Goal: Task Accomplishment & Management: Complete application form

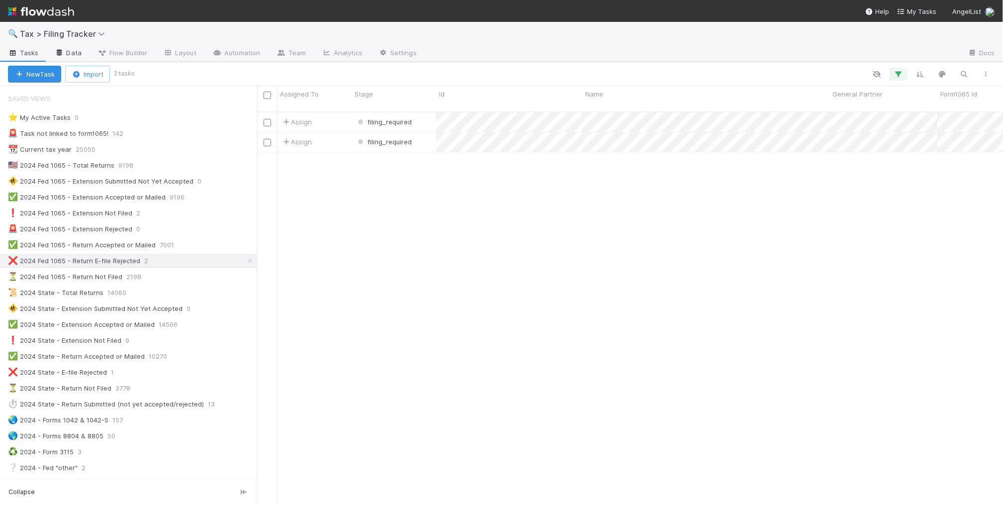
scroll to position [392, 737]
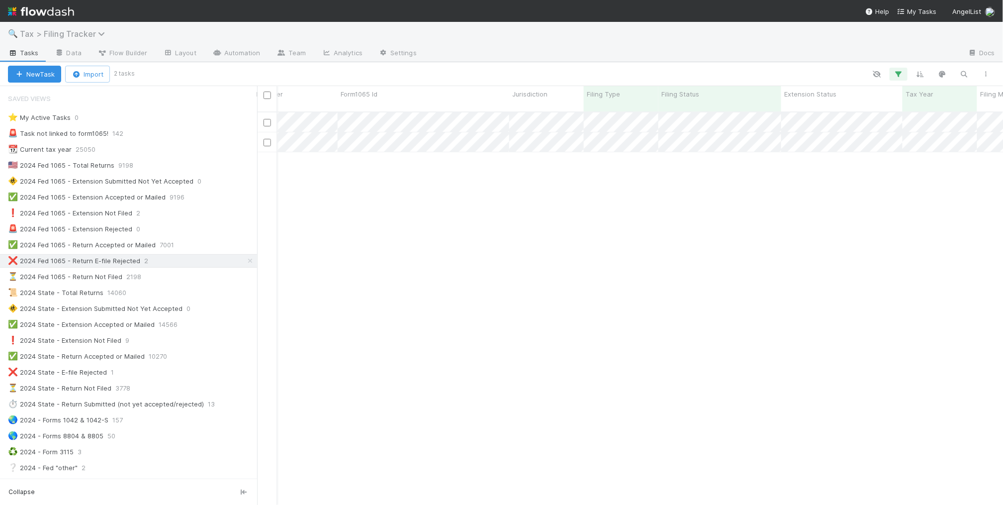
click at [66, 36] on span "Tax > Filing Tracker" at bounding box center [65, 34] width 90 height 10
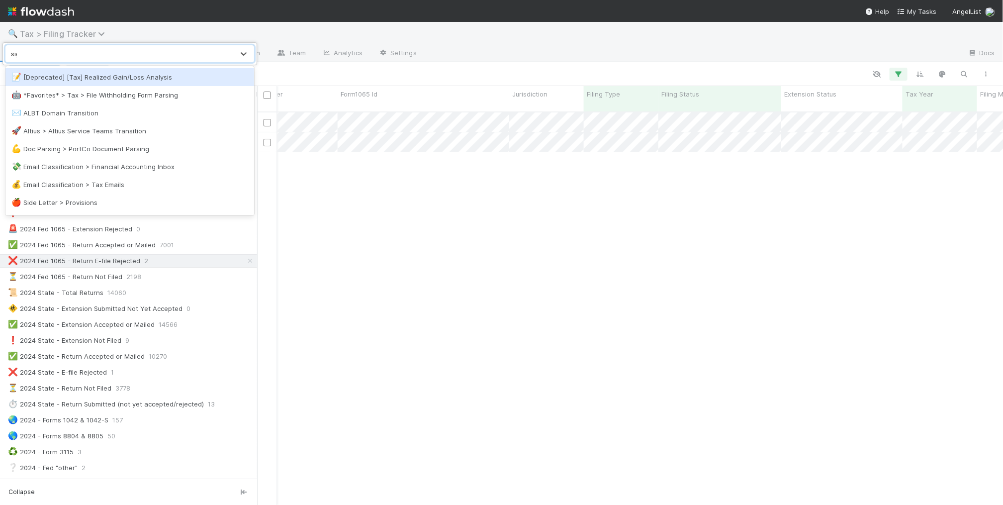
type input "sign"
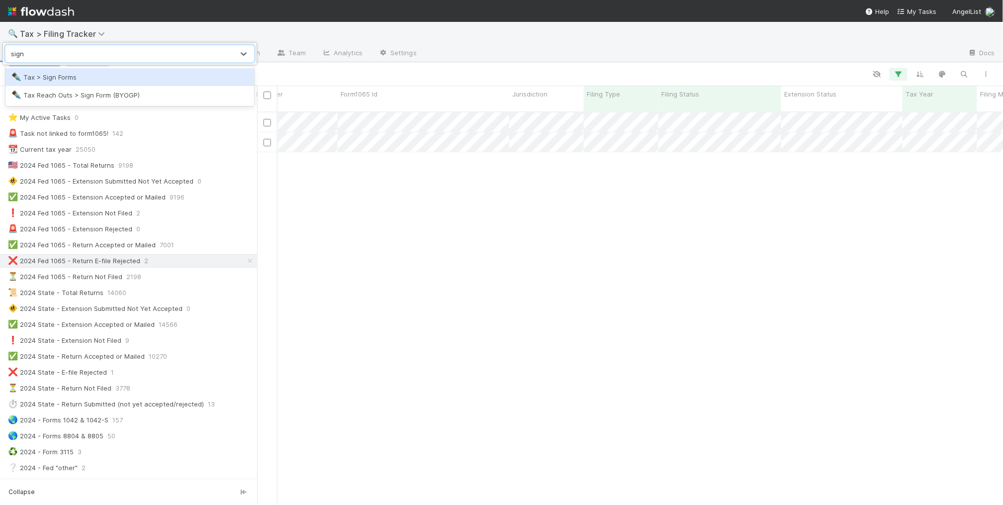
click at [153, 83] on div "✒️ Tax > Sign Forms" at bounding box center [129, 77] width 249 height 18
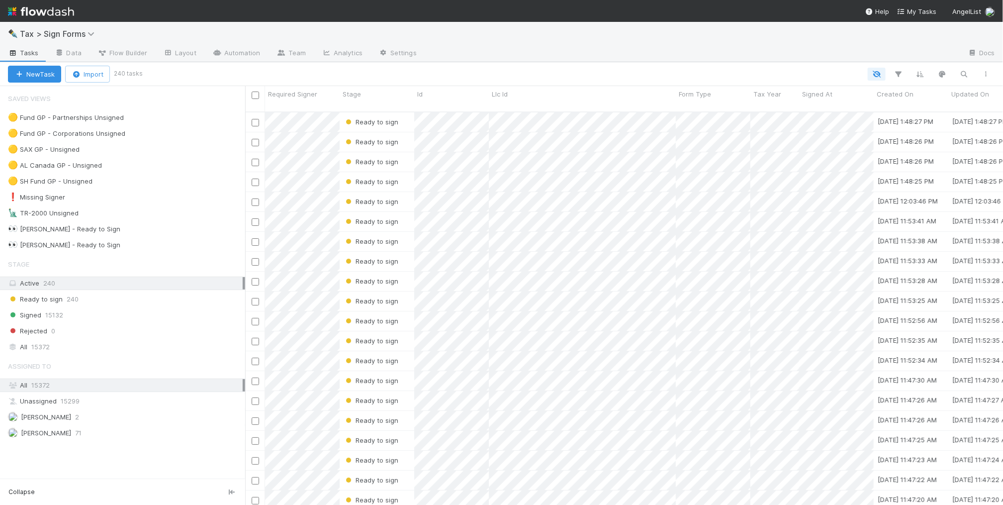
scroll to position [392, 749]
click at [61, 35] on span "Tax > Sign Forms" at bounding box center [60, 34] width 80 height 10
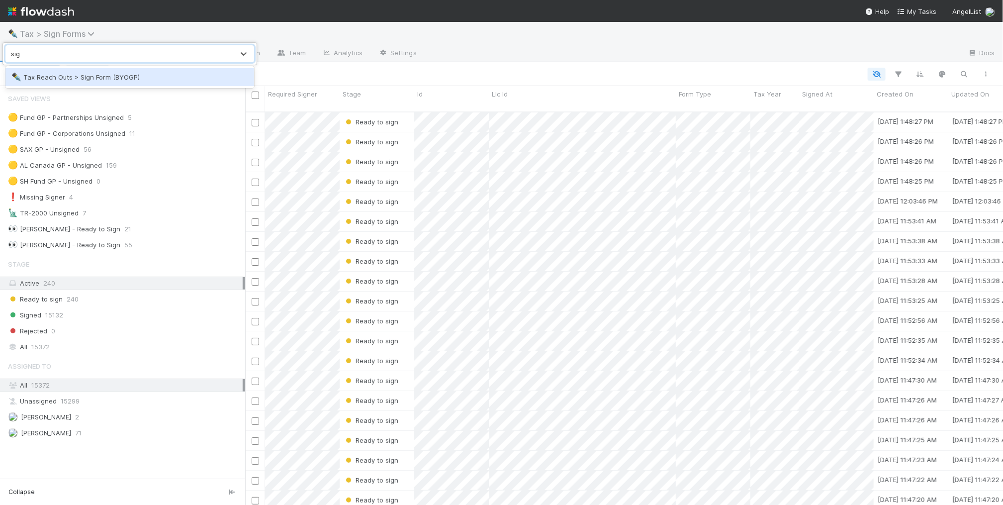
type input "sign"
click at [186, 82] on div "✒️ Tax Reach Outs > Sign Form (BYOGP)" at bounding box center [129, 77] width 237 height 10
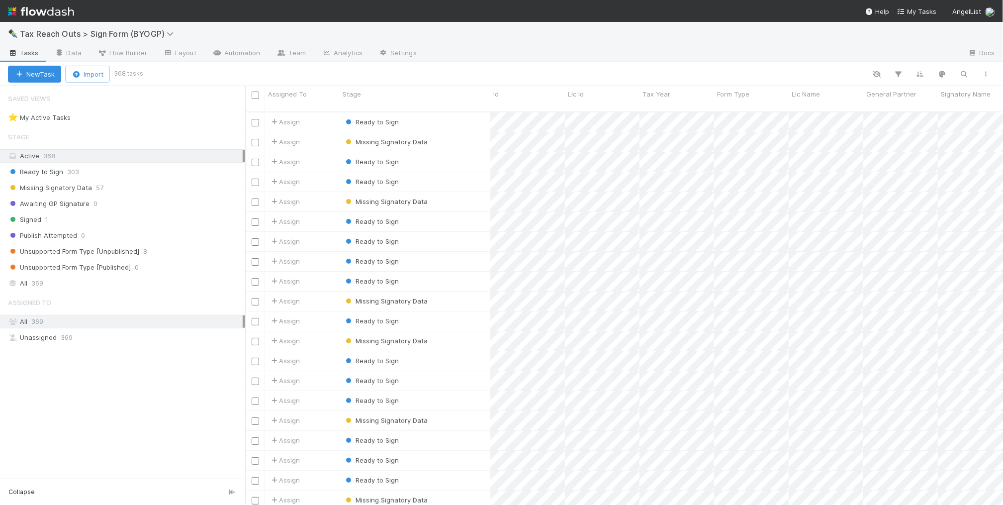
scroll to position [392, 749]
click at [63, 35] on span "Tax Reach Outs > Sign Form (BYOGP)" at bounding box center [99, 34] width 159 height 10
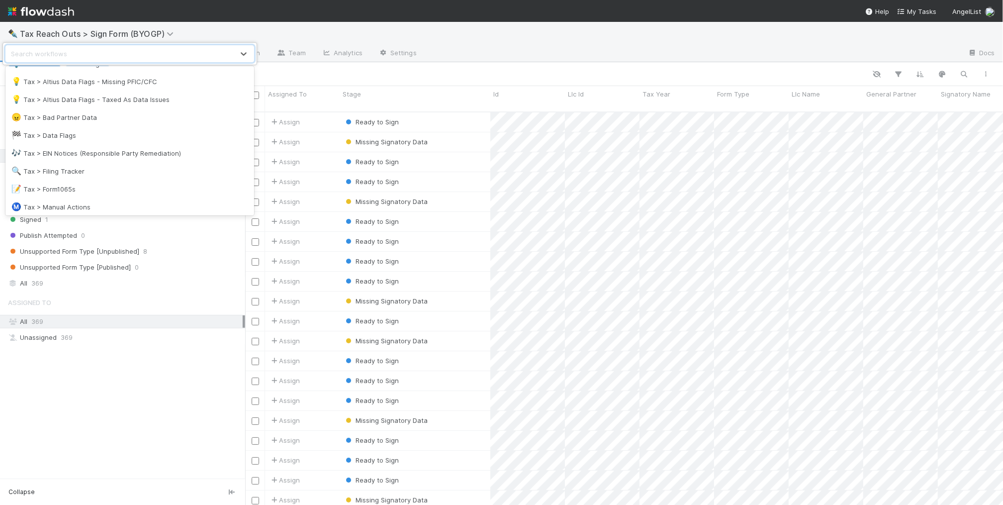
scroll to position [808, 0]
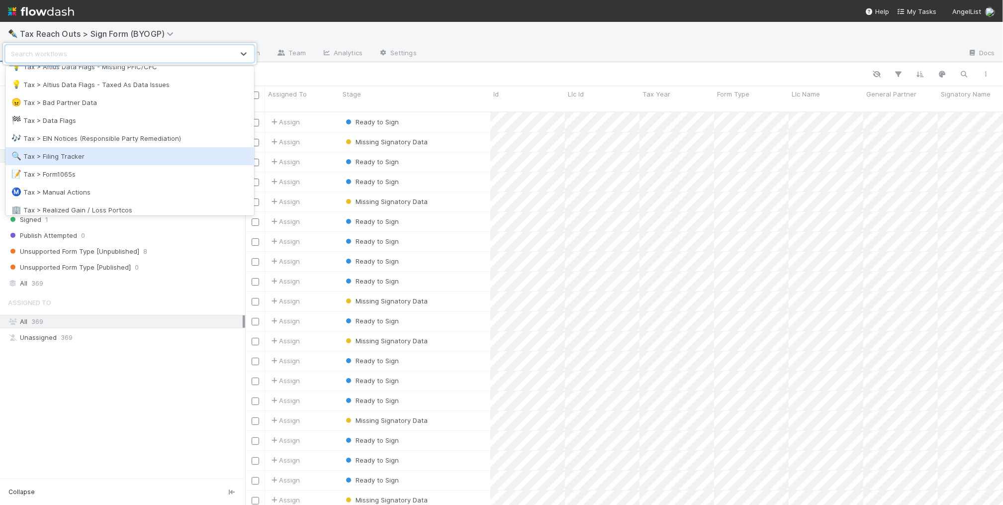
click at [120, 152] on div "🔍 Tax > Filing Tracker" at bounding box center [129, 156] width 237 height 10
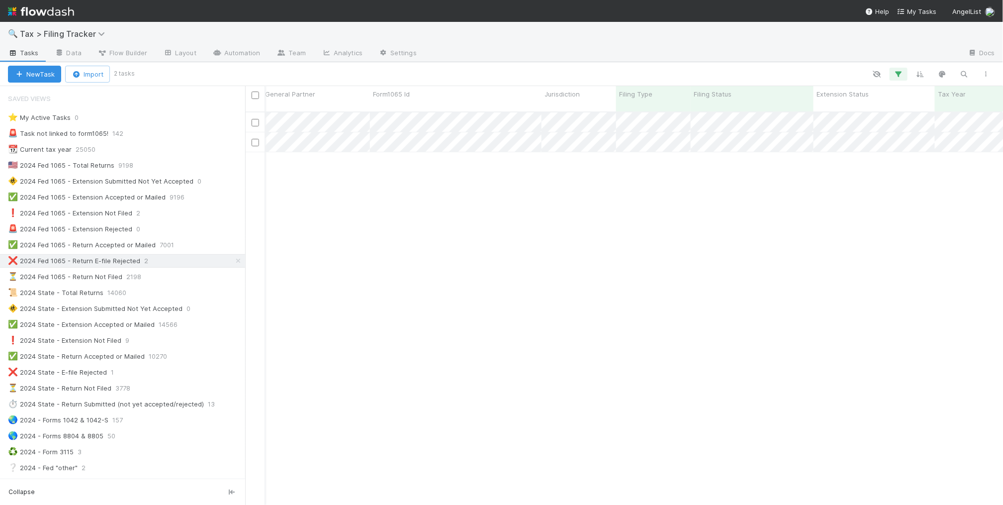
scroll to position [0, 560]
click at [95, 33] on span "Tax > Filing Tracker" at bounding box center [65, 34] width 90 height 10
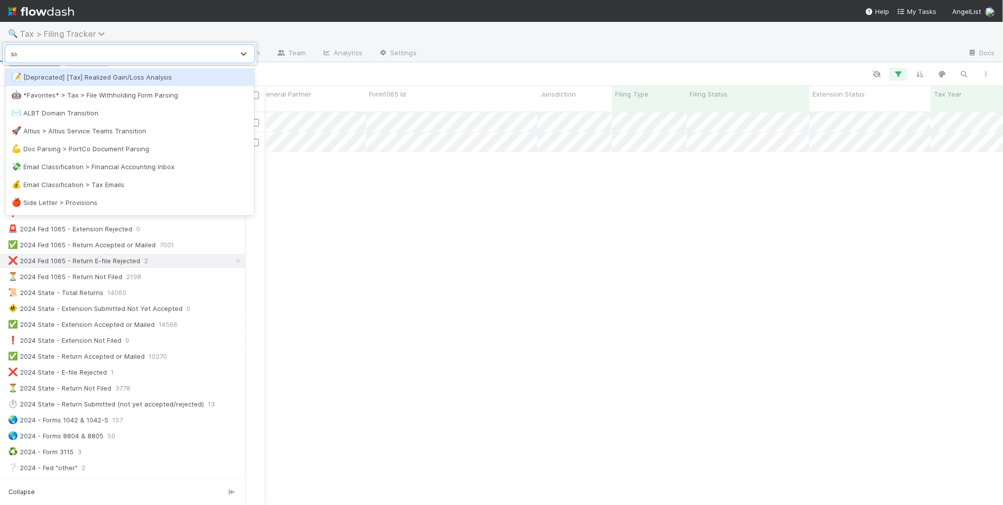
type input "sign"
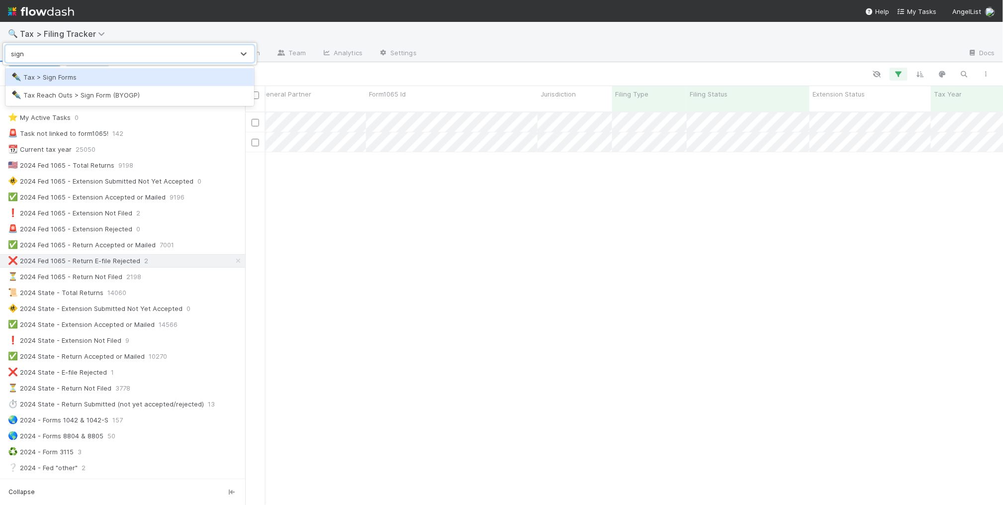
click at [135, 82] on div "✒️ Tax > Sign Forms" at bounding box center [129, 77] width 237 height 10
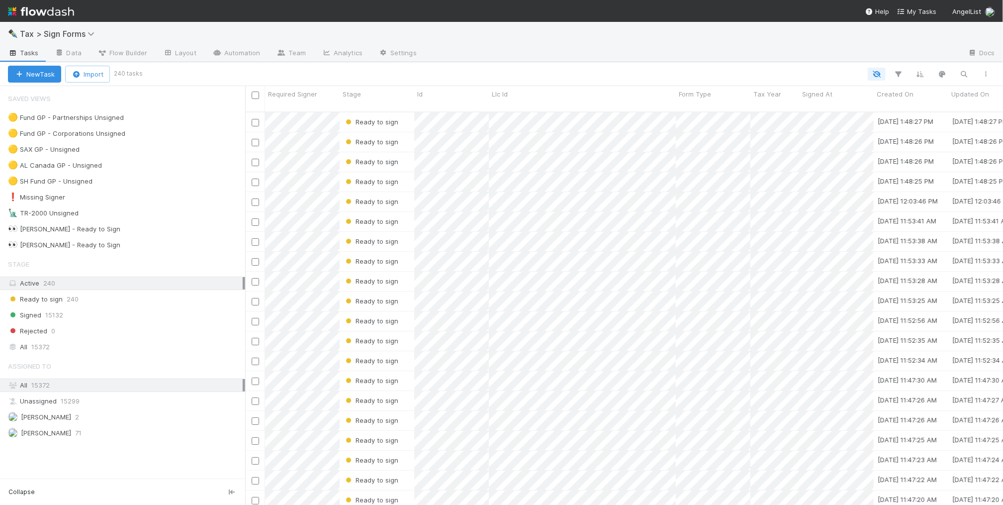
scroll to position [392, 749]
click at [197, 119] on div "🟡 Fund GP - Partnerships Unsigned 5" at bounding box center [126, 117] width 237 height 12
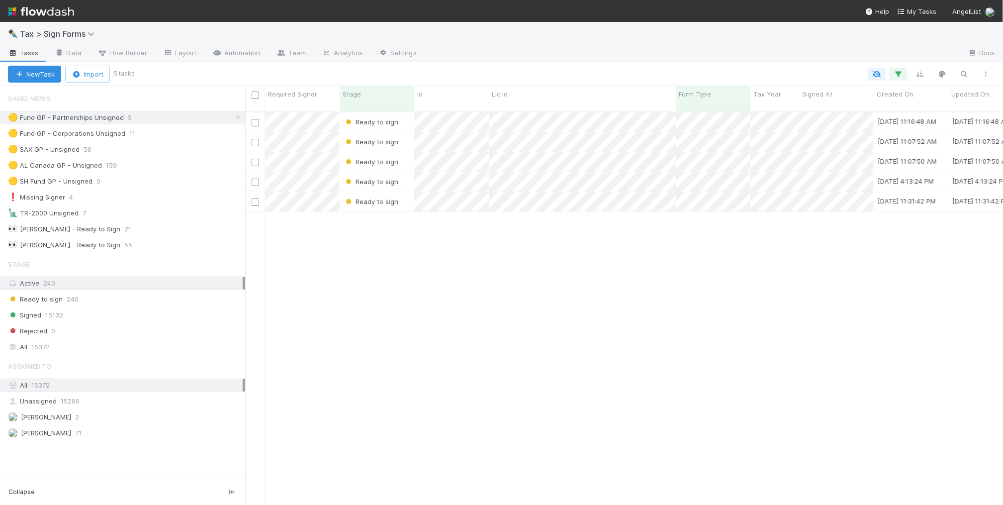
drag, startPoint x: 817, startPoint y: 308, endPoint x: 808, endPoint y: 301, distance: 11.7
click at [817, 308] on div "Ready to sign [DATE] 11:16:48 AM [DATE] 11:16:48 AM Ready to sign [DATE] 11:07:…" at bounding box center [624, 312] width 759 height 401
click at [431, 399] on div "Ready to sign [DATE] 11:16:48 AM [DATE] 11:16:48 AM Ready to sign [DATE] 11:07:…" at bounding box center [624, 312] width 759 height 401
click at [58, 33] on span "Tax > Sign Forms" at bounding box center [60, 34] width 80 height 10
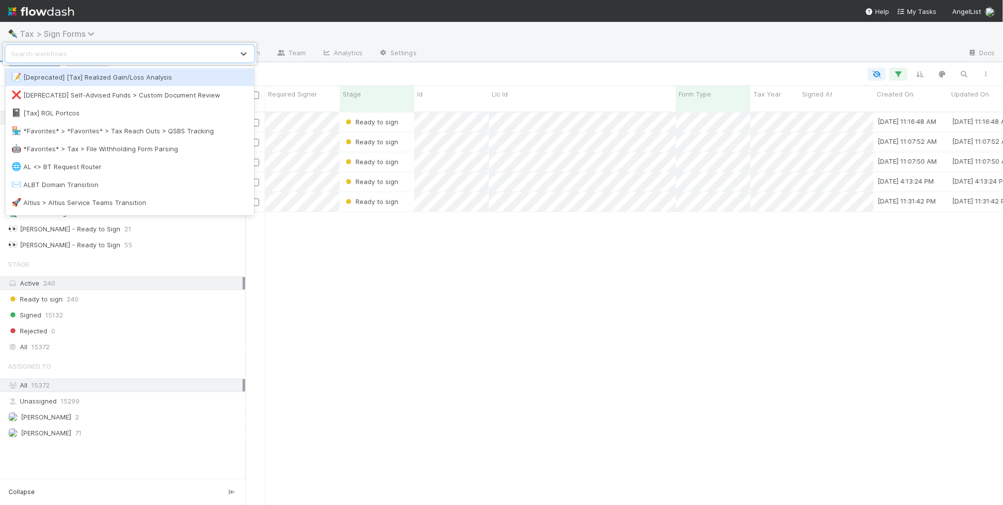
type input "v"
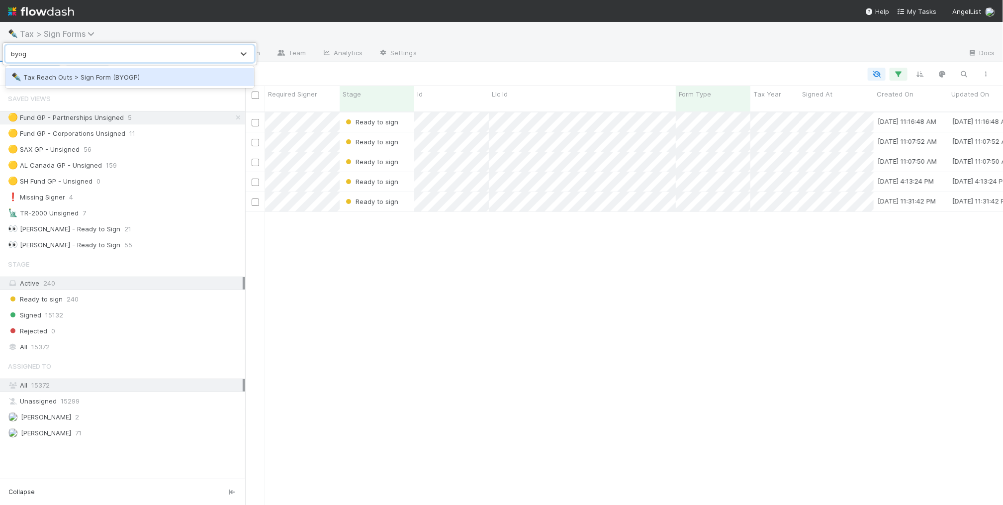
type input "byogp"
click at [98, 77] on div "✒️ Tax Reach Outs > Sign Form (BYOGP)" at bounding box center [129, 77] width 237 height 10
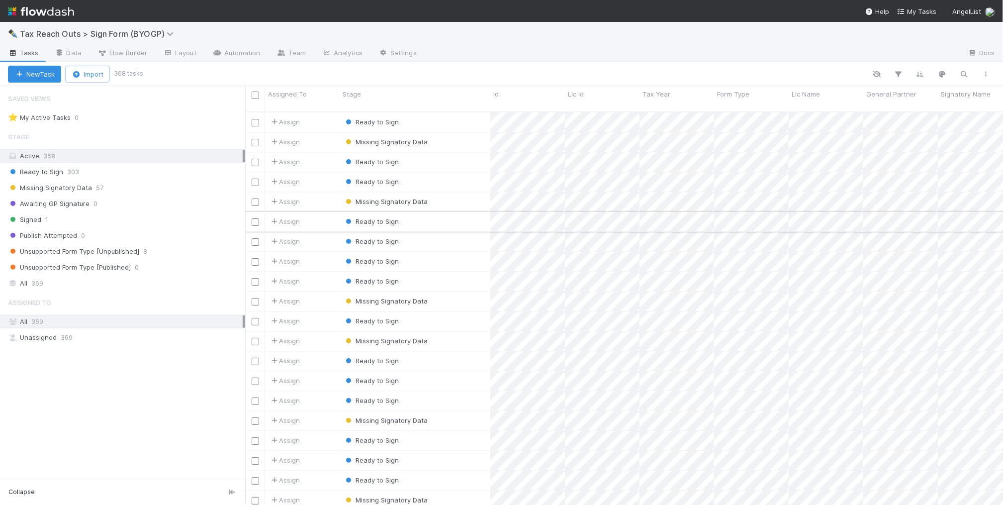
scroll to position [392, 749]
